Goal: Task Accomplishment & Management: Use online tool/utility

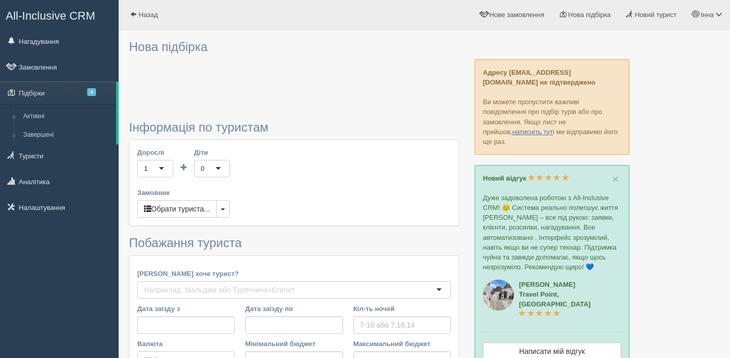
type input "6"
type input "76400"
type input "109100"
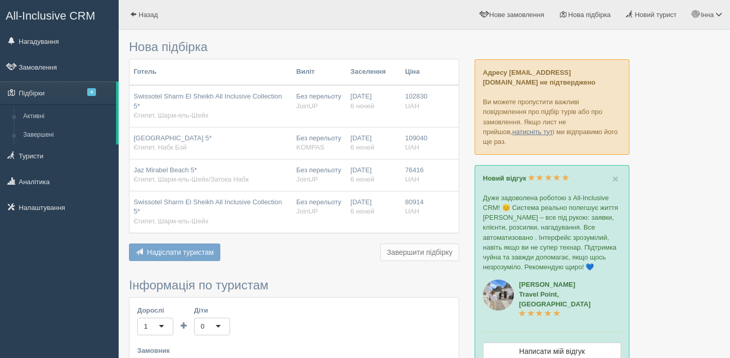
click at [193, 252] on span "Надіслати туристам" at bounding box center [180, 252] width 67 height 8
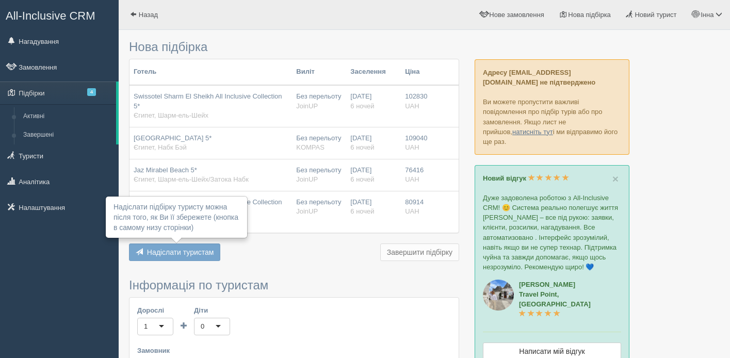
click at [274, 261] on div "Надіслати туристам Надіслати Завершити підбірку Додати з Plugin Додати тури з C…" at bounding box center [294, 253] width 330 height 20
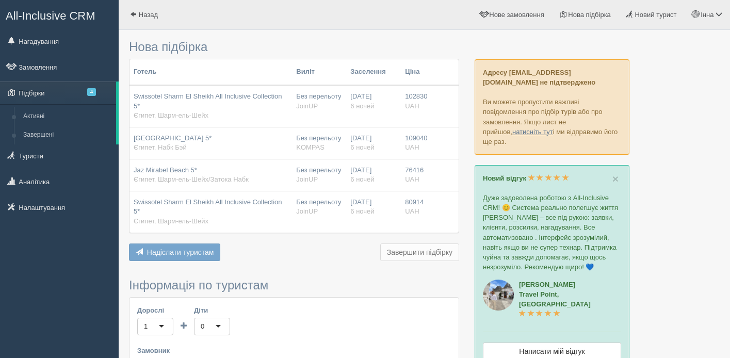
click at [398, 256] on button "Завершити підбірку" at bounding box center [419, 252] width 79 height 18
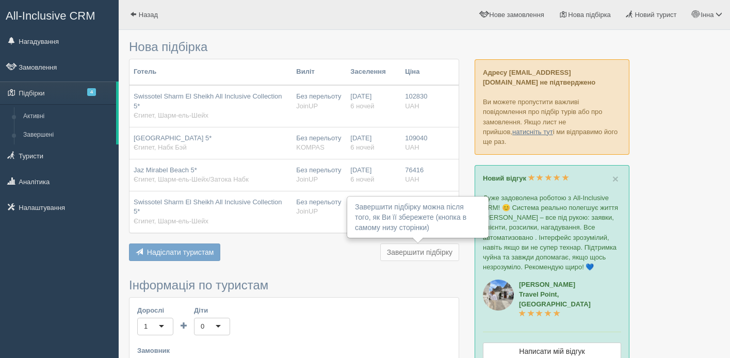
click at [350, 258] on div "Надіслати туристам Надіслати Завершити підбірку Додати з Plugin Додати тури з C…" at bounding box center [294, 253] width 330 height 20
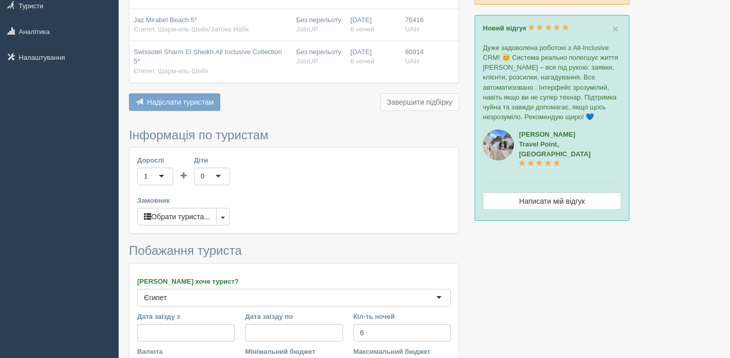
scroll to position [152, 0]
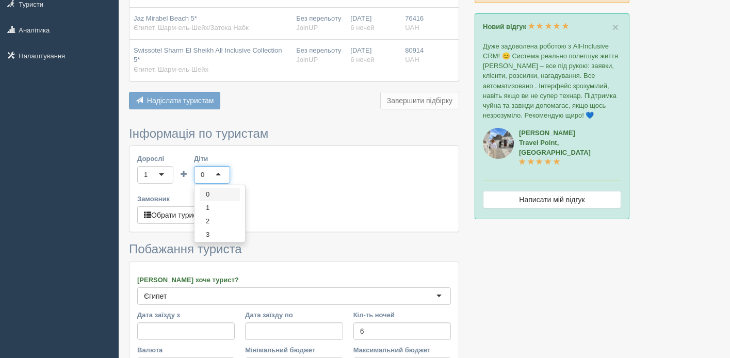
click at [221, 180] on div "0" at bounding box center [212, 175] width 36 height 18
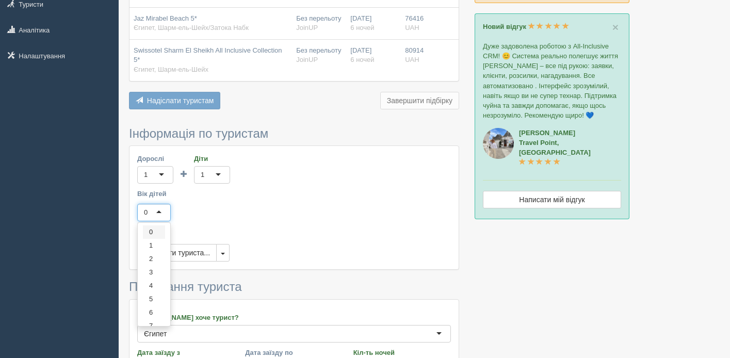
click at [156, 215] on div "0" at bounding box center [154, 213] width 34 height 18
click at [229, 255] on button "button" at bounding box center [222, 253] width 13 height 18
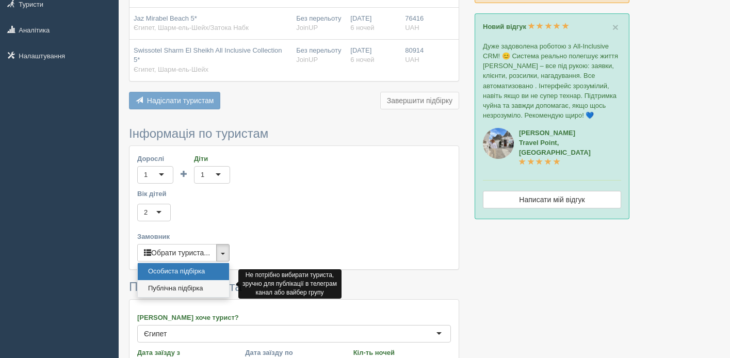
click at [210, 289] on link "Публічна підбірка" at bounding box center [183, 288] width 91 height 17
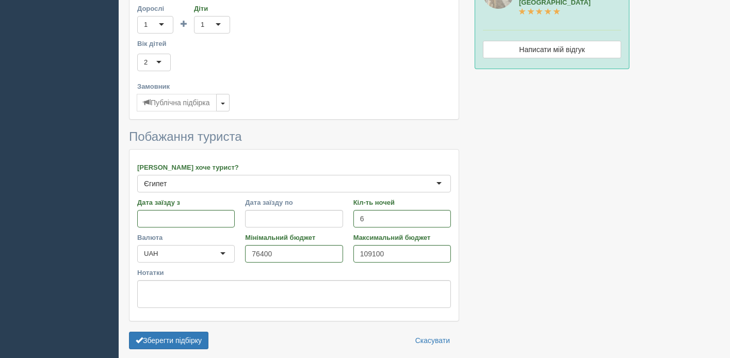
scroll to position [345, 0]
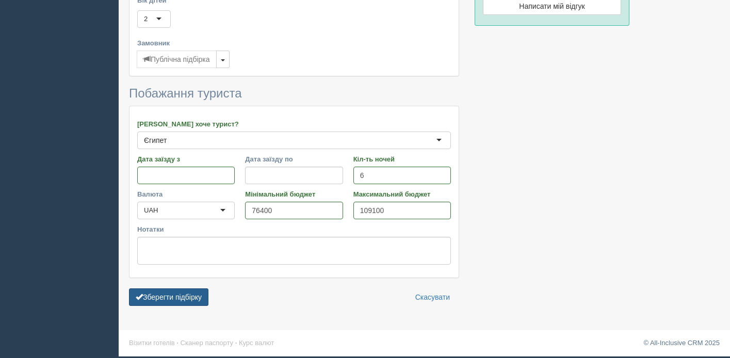
click at [161, 297] on button "Зберегти підбірку" at bounding box center [168, 297] width 79 height 18
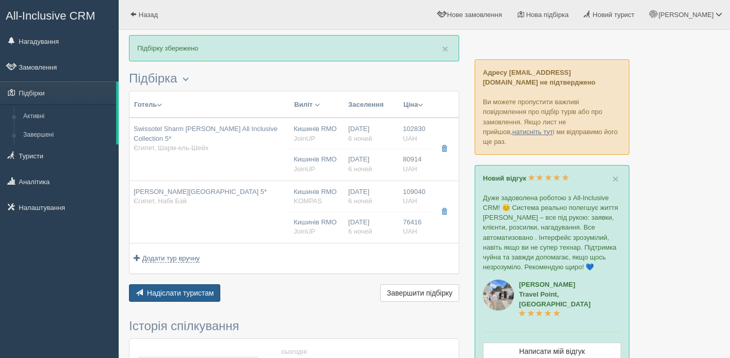
click at [195, 291] on span "Надіслати туристам" at bounding box center [180, 293] width 67 height 8
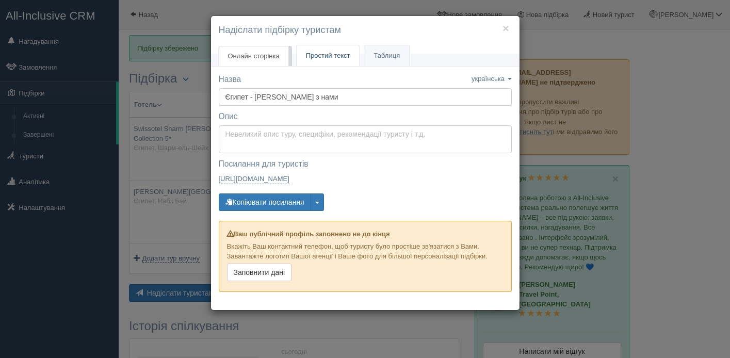
click at [336, 52] on span "Простий текст" at bounding box center [328, 56] width 44 height 8
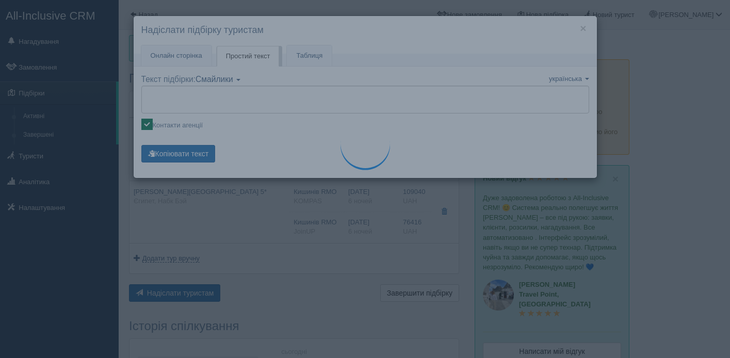
type textarea "🌞 Доброго дня! Пропонуємо Вам розглянути такі варіанти: 🌎 Єгипет, Шарм-ель-Шейх…"
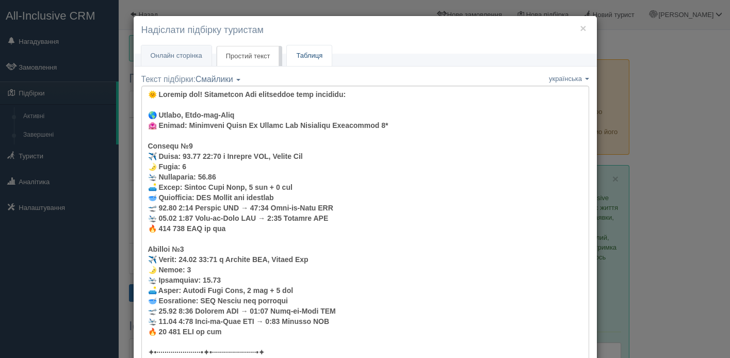
click at [307, 60] on link "Таблиця" at bounding box center [309, 55] width 45 height 21
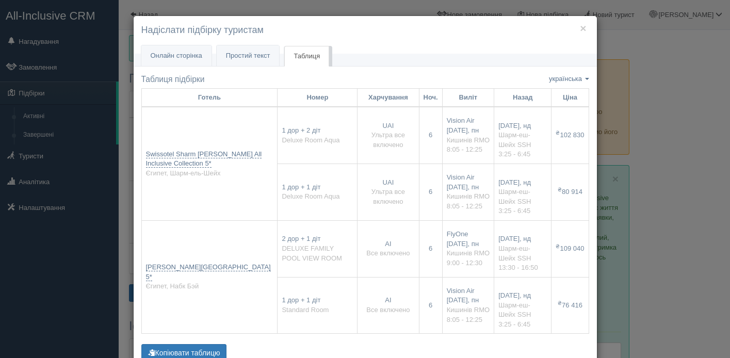
scroll to position [35, 0]
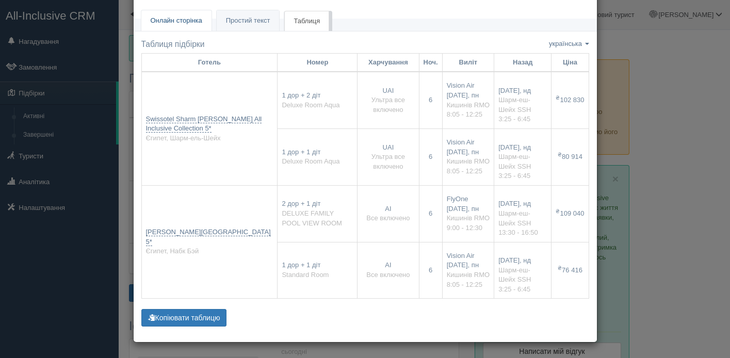
click at [181, 17] on span "Онлайн сторінка" at bounding box center [177, 21] width 52 height 8
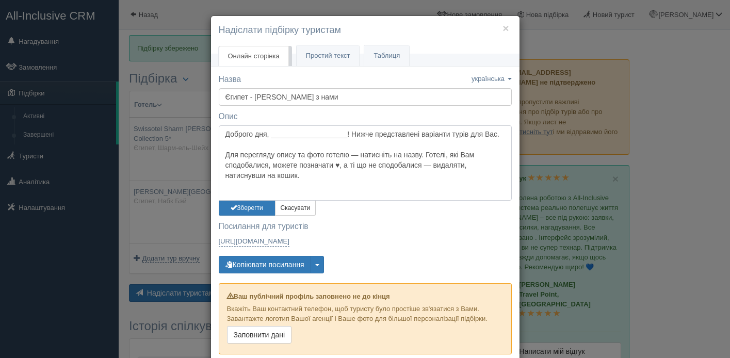
click at [259, 136] on textarea "Доброго дня, ___________________! Нижче представлені варіанти турів для Вас. Дл…" at bounding box center [365, 162] width 293 height 75
click at [320, 136] on textarea "Доброго дня, ___________________! Нижче представлені варіанти турів для Вас. Дл…" at bounding box center [365, 162] width 293 height 75
drag, startPoint x: 352, startPoint y: 133, endPoint x: 221, endPoint y: 131, distance: 131.0
click at [221, 131] on textarea "Доброго дня, ___________________! Нижче представлені варіанти турів для Вас. Дл…" at bounding box center [365, 162] width 293 height 75
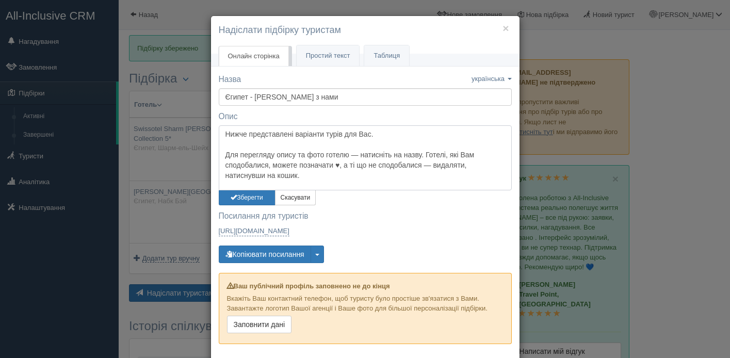
click at [230, 144] on textarea "Нижче представлені варіанти турів для Вас. Для перегляду опису та фото готелю —…" at bounding box center [365, 157] width 293 height 65
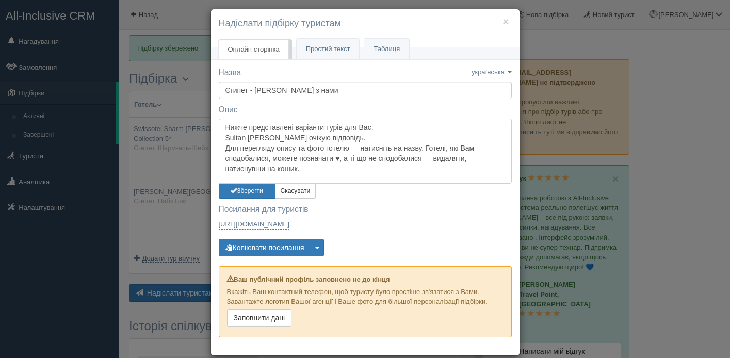
scroll to position [9, 0]
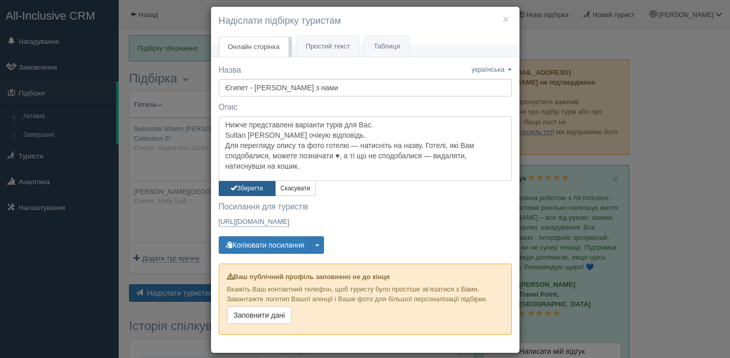
type textarea "Нижче представлені варіанти турів для Вас. Sultan Gargen очікую відповідь. Для …"
click at [247, 190] on button "Зберегти" at bounding box center [247, 188] width 57 height 15
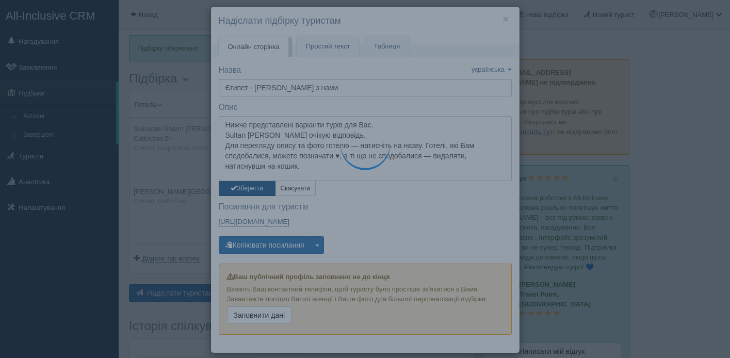
scroll to position [0, 0]
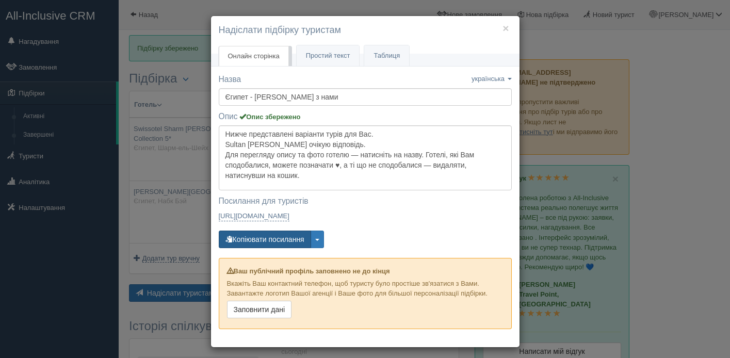
click at [284, 240] on button "Копіювати посилання" at bounding box center [265, 240] width 92 height 18
